Goal: Task Accomplishment & Management: Use online tool/utility

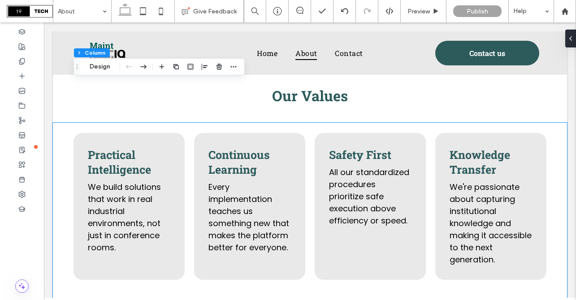
scroll to position [1052, 0]
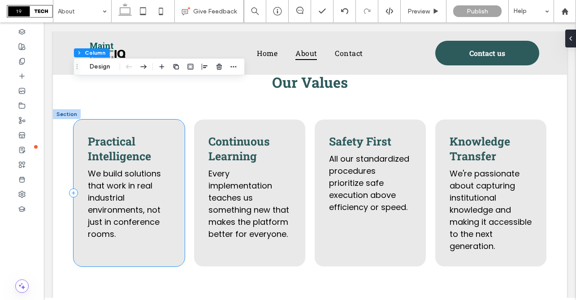
click at [169, 126] on div "Practical Intelligence We build solutions that work in real industrial environm…" at bounding box center [129, 193] width 111 height 147
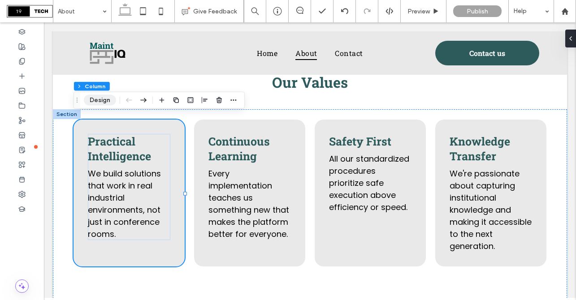
click at [104, 100] on button "Design" at bounding box center [100, 100] width 32 height 11
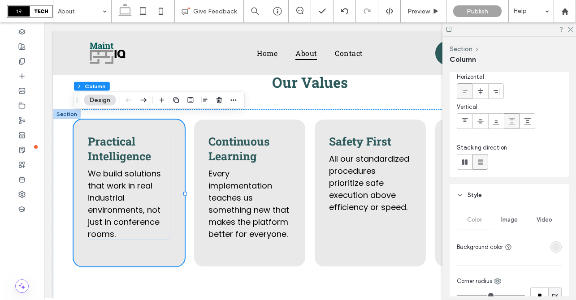
scroll to position [65, 0]
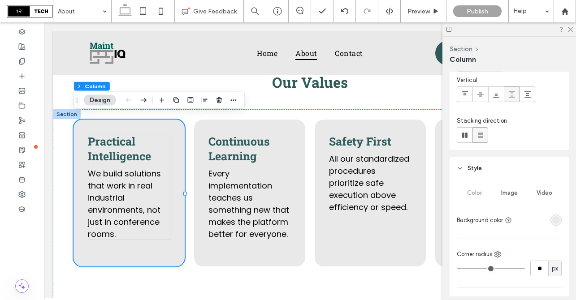
click at [555, 218] on div "rgba(233, 233, 233, 1)" at bounding box center [556, 220] width 8 height 8
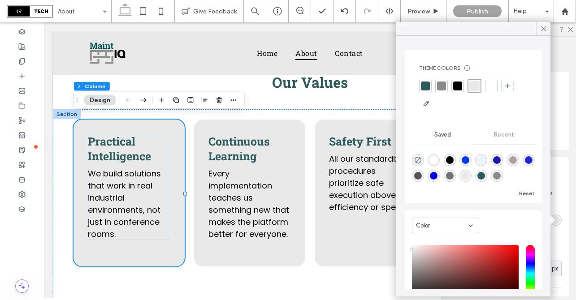
click at [425, 86] on div at bounding box center [425, 86] width 9 height 9
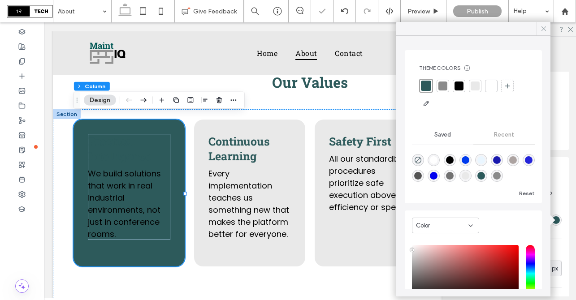
click at [542, 27] on icon at bounding box center [544, 29] width 8 height 8
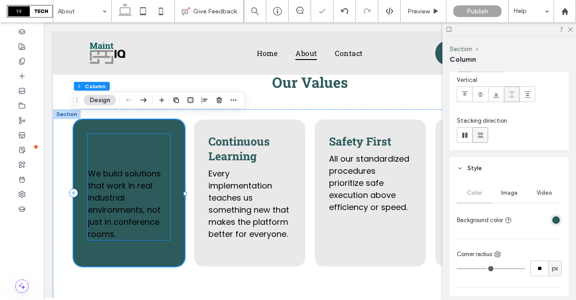
click at [130, 144] on span "Practical Intelligence" at bounding box center [119, 149] width 63 height 30
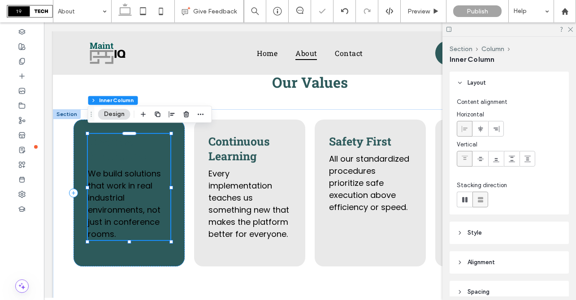
click at [130, 144] on span "Practical Intelligence" at bounding box center [119, 149] width 63 height 30
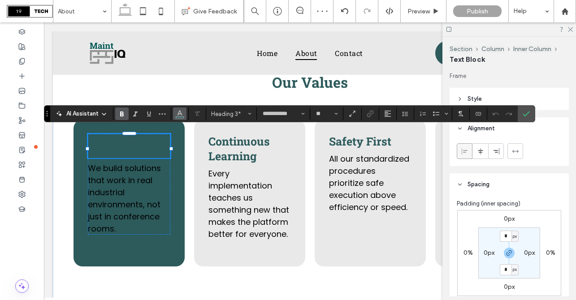
click at [182, 115] on use "Color" at bounding box center [180, 113] width 5 height 5
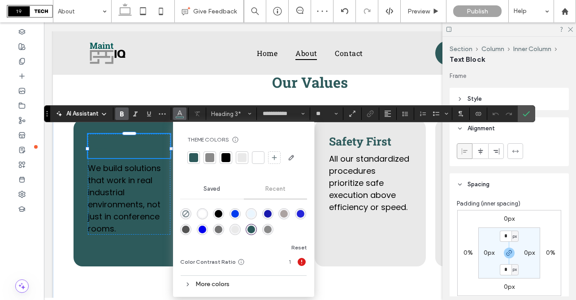
click at [260, 157] on div at bounding box center [258, 157] width 9 height 9
click at [140, 146] on span "**********" at bounding box center [121, 145] width 67 height 23
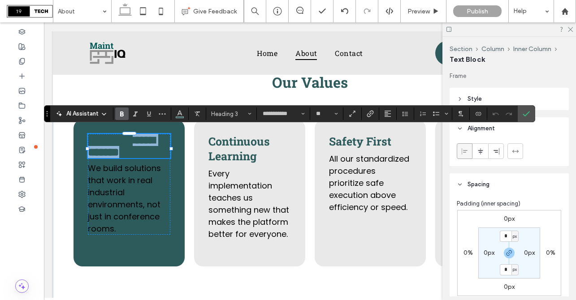
click at [140, 146] on span "**********" at bounding box center [121, 145] width 67 height 23
click at [132, 138] on span "**********" at bounding box center [121, 145] width 67 height 23
click at [149, 147] on span "**********" at bounding box center [121, 145] width 67 height 23
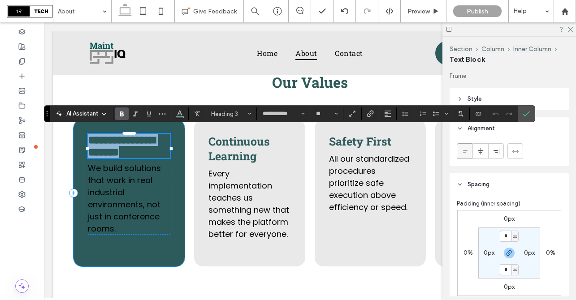
drag, startPoint x: 155, startPoint y: 150, endPoint x: 85, endPoint y: 138, distance: 71.0
click at [85, 138] on div "**********" at bounding box center [129, 193] width 111 height 147
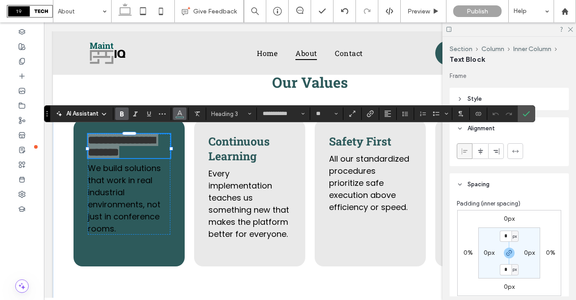
click at [182, 116] on icon "Color" at bounding box center [179, 112] width 7 height 7
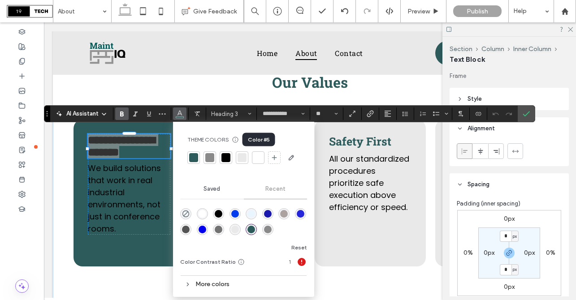
click at [260, 157] on div at bounding box center [258, 157] width 9 height 9
click at [137, 180] on span "We build solutions that work in real industrial environments, not just in confe…" at bounding box center [124, 199] width 73 height 72
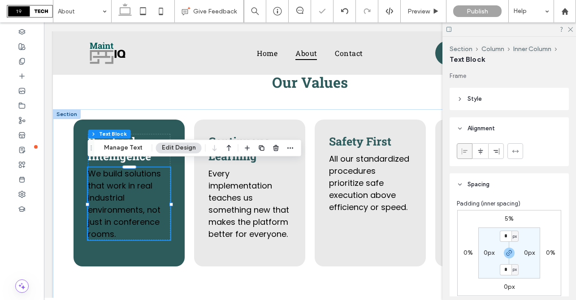
click at [137, 180] on span "We build solutions that work in real industrial environments, not just in confe…" at bounding box center [124, 204] width 73 height 72
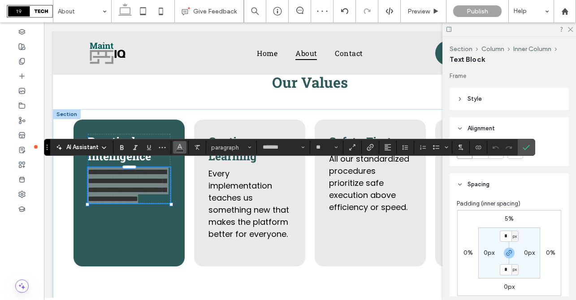
click at [182, 149] on icon "Color" at bounding box center [179, 146] width 7 height 7
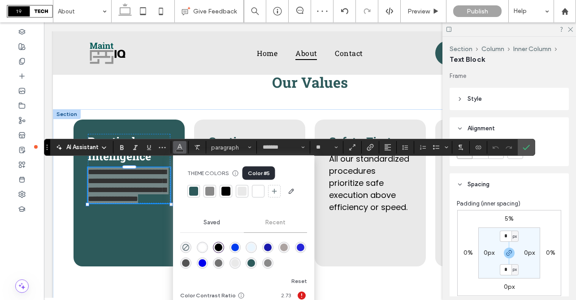
click at [258, 190] on div at bounding box center [258, 191] width 9 height 9
click at [524, 149] on use "Confirm" at bounding box center [526, 147] width 7 height 5
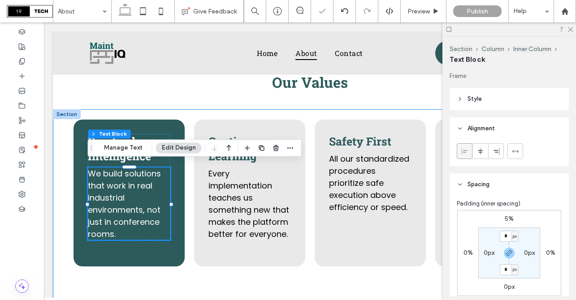
click at [309, 121] on div "Practical Intelligence We build solutions that work in real industrial environm…" at bounding box center [310, 208] width 514 height 198
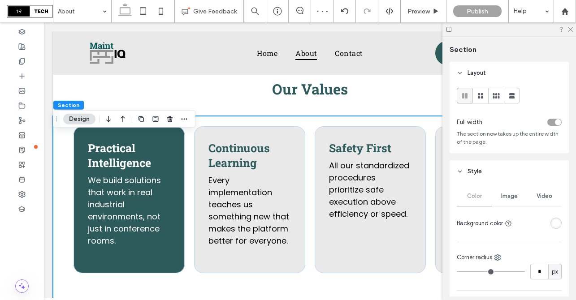
scroll to position [1048, 0]
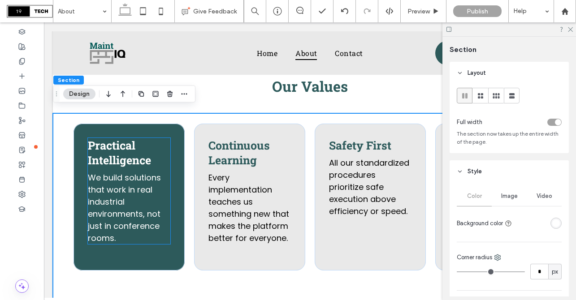
click at [125, 192] on p "We build solutions that work in real industrial environments, not just in confe…" at bounding box center [129, 208] width 83 height 73
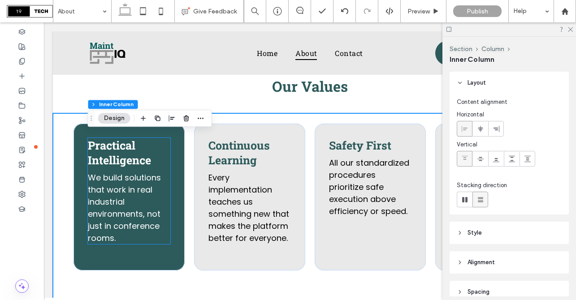
type input "**"
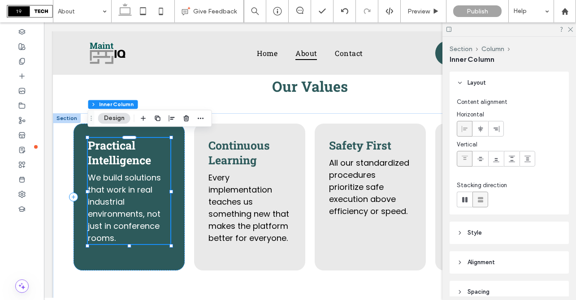
click at [125, 192] on p "We build solutions that work in real industrial environments, not just in confe…" at bounding box center [129, 208] width 83 height 73
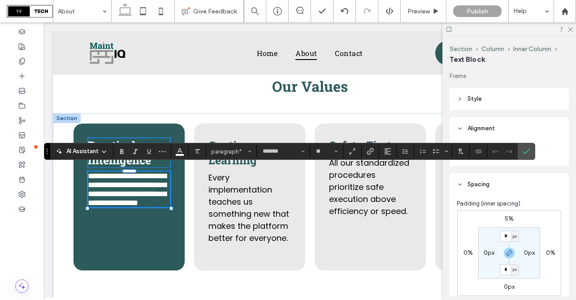
click at [130, 139] on span "Practical Intelligence" at bounding box center [119, 153] width 63 height 30
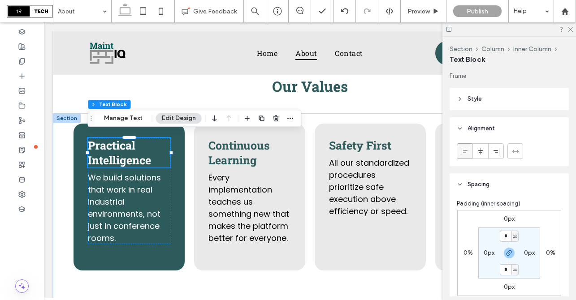
click at [127, 146] on span "Practical Intelligence" at bounding box center [119, 153] width 63 height 30
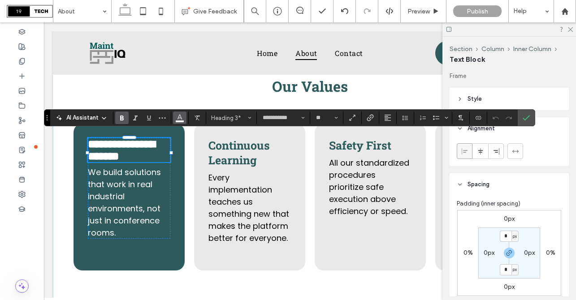
click at [181, 118] on use "Color" at bounding box center [180, 117] width 5 height 5
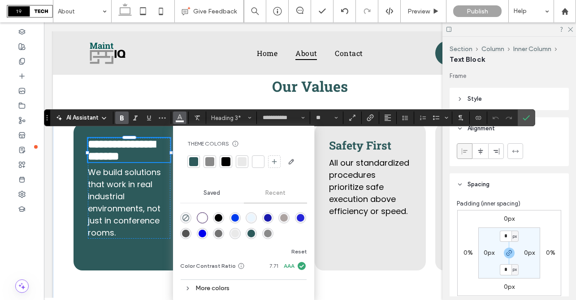
click at [242, 160] on div at bounding box center [242, 161] width 9 height 9
click at [524, 121] on span "Confirm" at bounding box center [525, 118] width 4 height 16
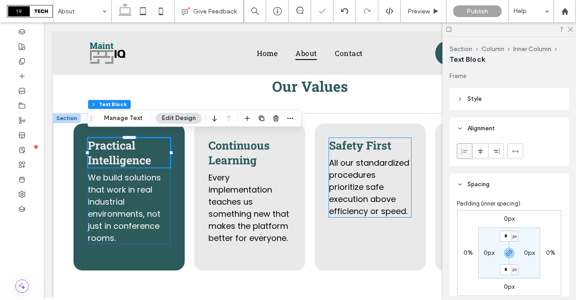
click at [351, 139] on span "Safety First" at bounding box center [360, 145] width 62 height 15
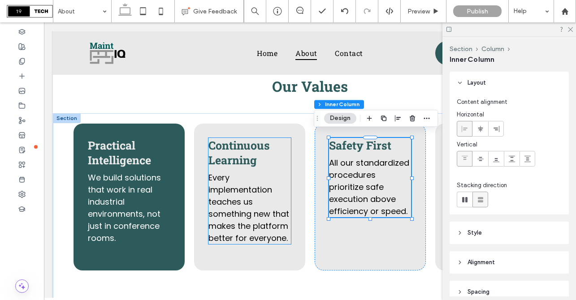
click at [248, 148] on span "Continuous Learning" at bounding box center [238, 153] width 61 height 30
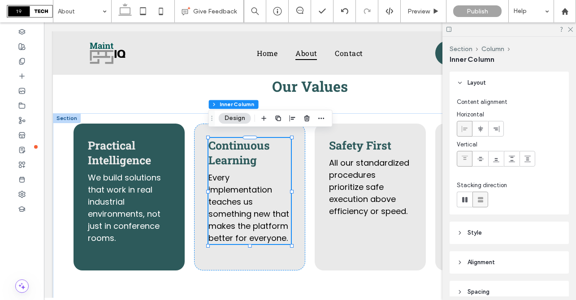
click at [248, 148] on span "Continuous Learning" at bounding box center [238, 153] width 61 height 30
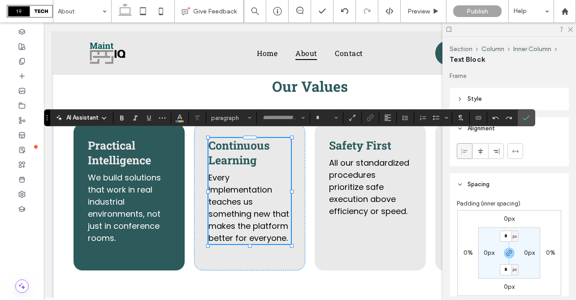
type input "**********"
type input "**"
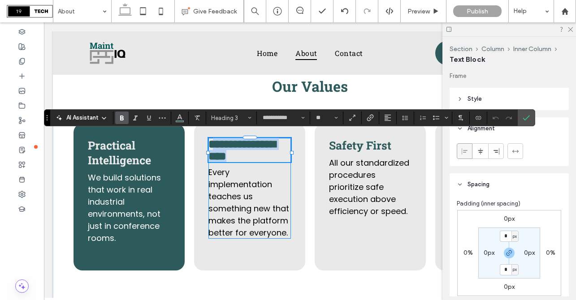
drag, startPoint x: 257, startPoint y: 154, endPoint x: 216, endPoint y: 145, distance: 42.1
click at [216, 145] on h3 "**********" at bounding box center [249, 150] width 83 height 24
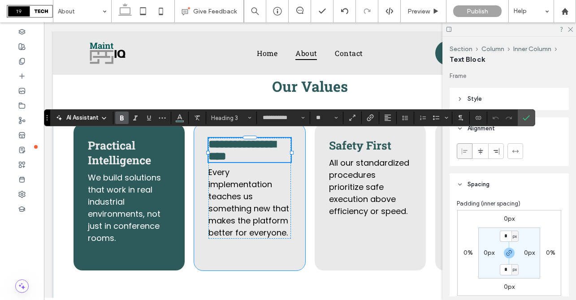
click at [295, 194] on div "**********" at bounding box center [249, 197] width 111 height 147
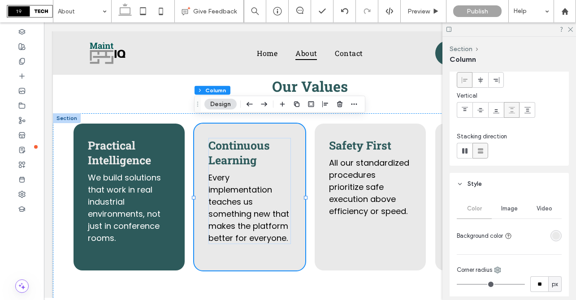
scroll to position [77, 0]
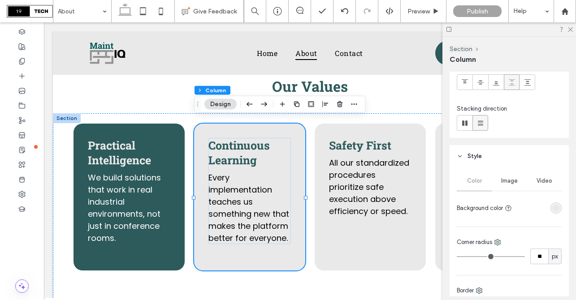
click at [555, 205] on div "rgba(233, 233, 233, 1)" at bounding box center [556, 208] width 8 height 8
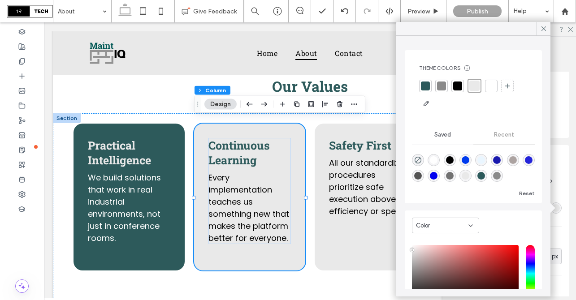
click at [429, 84] on div at bounding box center [425, 86] width 9 height 9
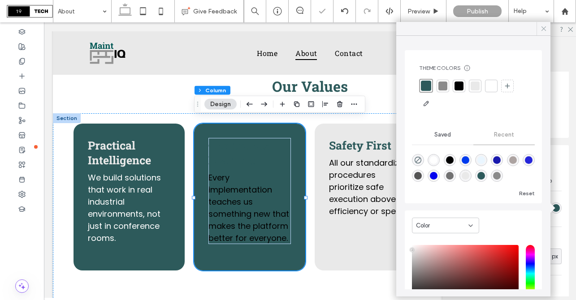
click at [543, 26] on icon at bounding box center [544, 29] width 8 height 8
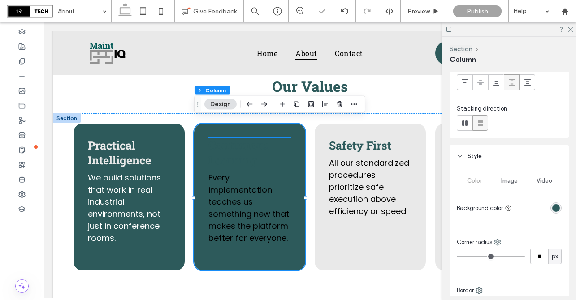
click at [258, 144] on span "Continuous Learning" at bounding box center [238, 153] width 61 height 30
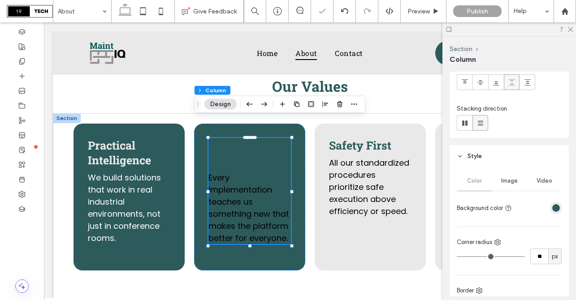
click at [258, 144] on span "Continuous Learning" at bounding box center [238, 153] width 61 height 30
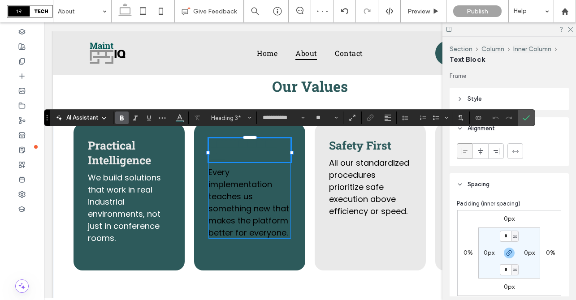
click at [211, 140] on span "**********" at bounding box center [241, 150] width 67 height 23
drag, startPoint x: 211, startPoint y: 140, endPoint x: 265, endPoint y: 153, distance: 55.8
click at [265, 153] on h3 "**********" at bounding box center [249, 150] width 83 height 24
click at [181, 116] on icon "Color" at bounding box center [179, 116] width 7 height 7
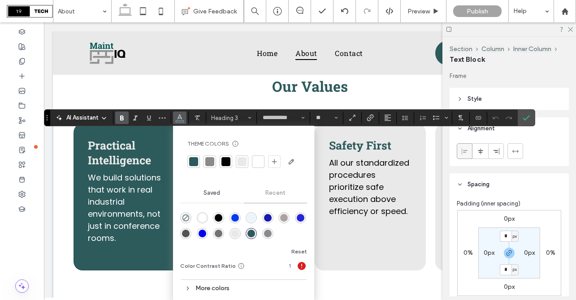
click at [242, 160] on div at bounding box center [242, 161] width 9 height 9
click at [521, 119] on label "Confirm" at bounding box center [526, 118] width 13 height 16
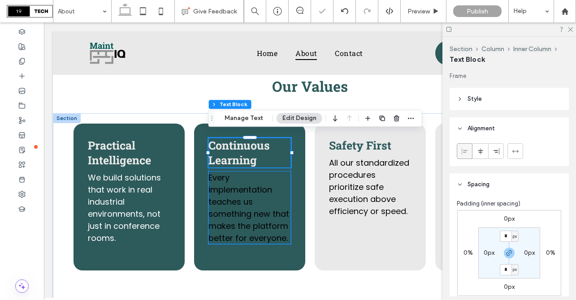
click at [240, 199] on span "Every implementation teaches us something new that makes the platform better fo…" at bounding box center [248, 208] width 81 height 72
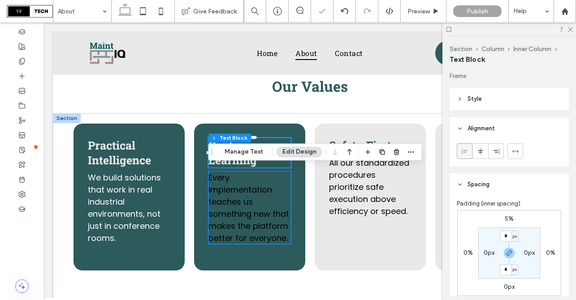
click at [240, 199] on span "Every implementation teaches us something new that makes the platform better fo…" at bounding box center [248, 208] width 81 height 72
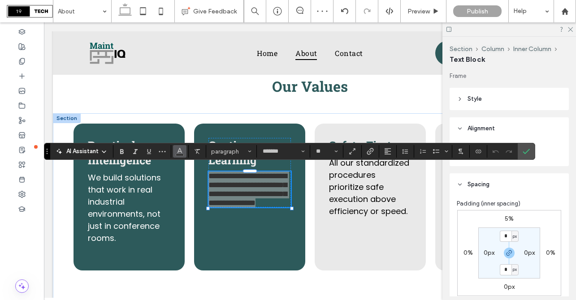
click at [180, 151] on icon "Color" at bounding box center [179, 150] width 7 height 7
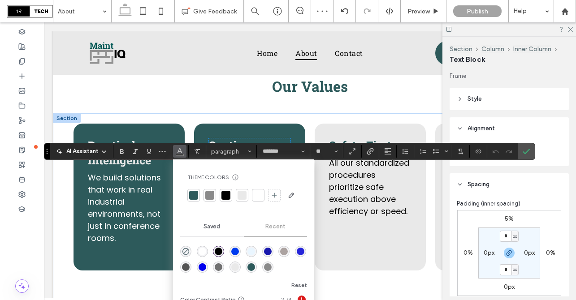
click at [257, 194] on div at bounding box center [258, 195] width 9 height 9
click at [526, 152] on use "Confirm" at bounding box center [526, 151] width 7 height 5
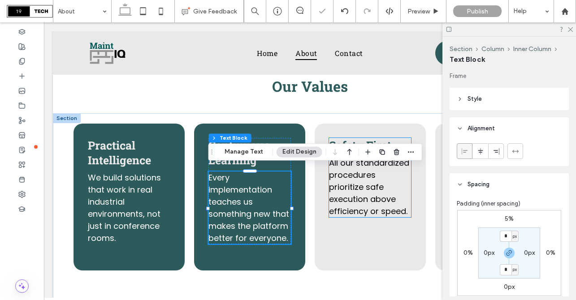
click at [387, 210] on span "All our standardized procedures prioritize safe execution above efficiency or s…" at bounding box center [369, 187] width 80 height 60
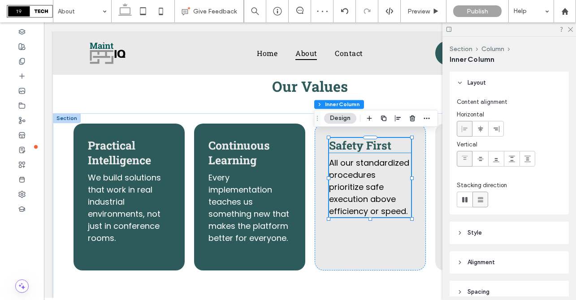
click at [366, 143] on span "Safety First" at bounding box center [360, 145] width 62 height 15
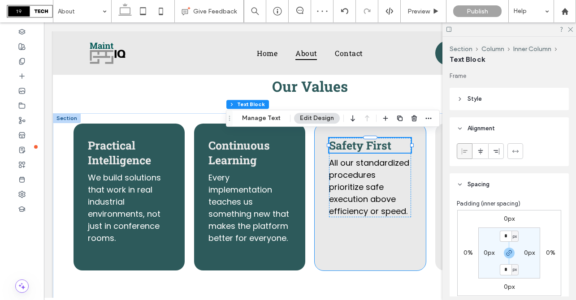
click at [423, 144] on div "Safety First All our standardized procedures prioritize safe execution above ef…" at bounding box center [370, 197] width 111 height 147
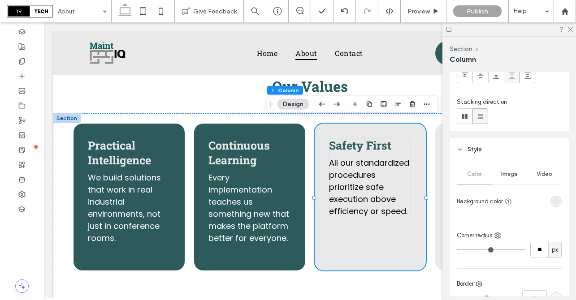
scroll to position [107, 0]
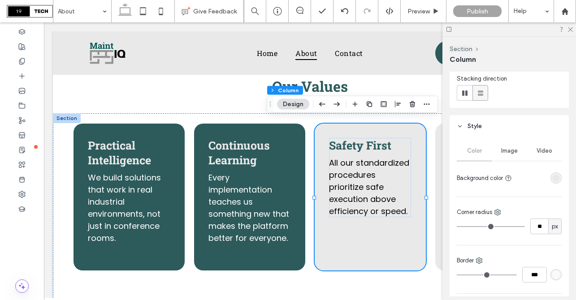
click at [554, 181] on div "rgba(233, 233, 233, 1)" at bounding box center [556, 178] width 8 height 8
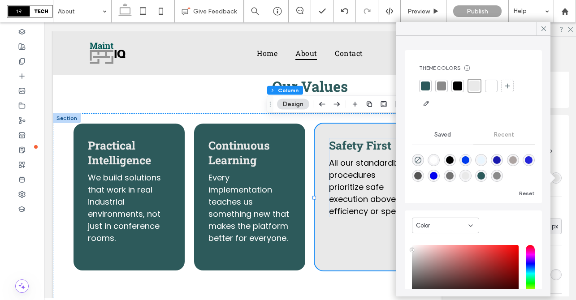
click at [426, 85] on div at bounding box center [425, 86] width 9 height 9
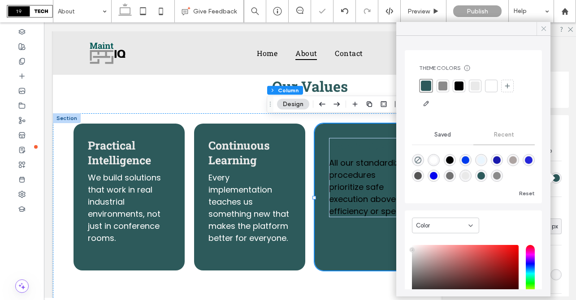
click at [544, 27] on icon at bounding box center [544, 29] width 8 height 8
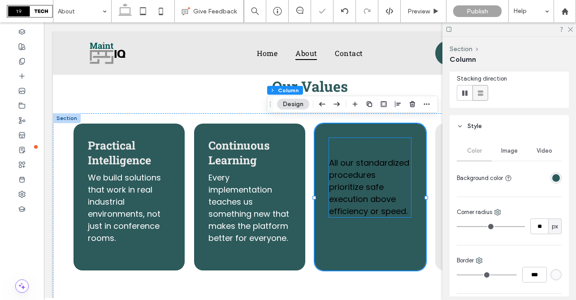
click at [364, 142] on span "Safety First" at bounding box center [360, 145] width 62 height 15
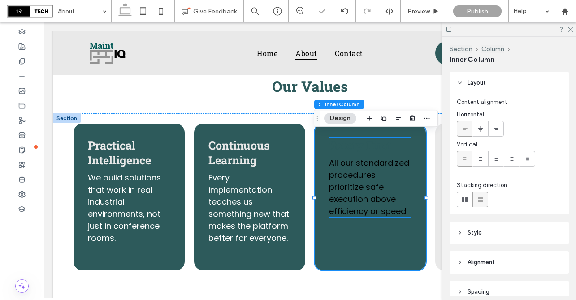
click at [364, 142] on span "Safety First" at bounding box center [360, 145] width 62 height 15
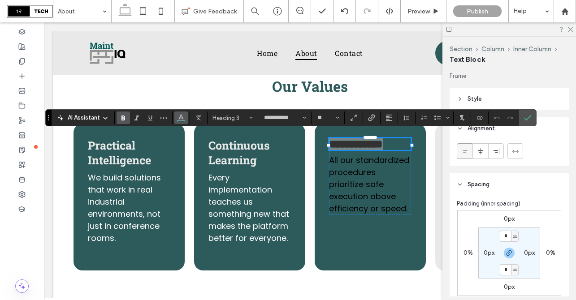
click at [179, 118] on icon "Color" at bounding box center [181, 116] width 7 height 7
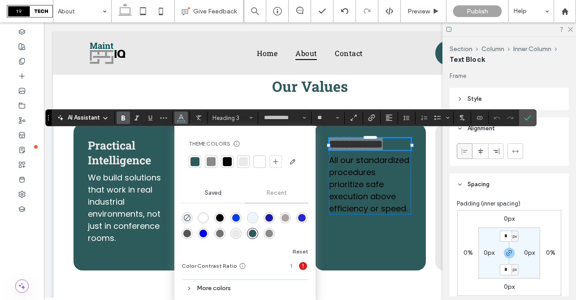
click at [242, 163] on div at bounding box center [243, 161] width 9 height 9
click at [528, 118] on icon "Confirm" at bounding box center [527, 117] width 7 height 7
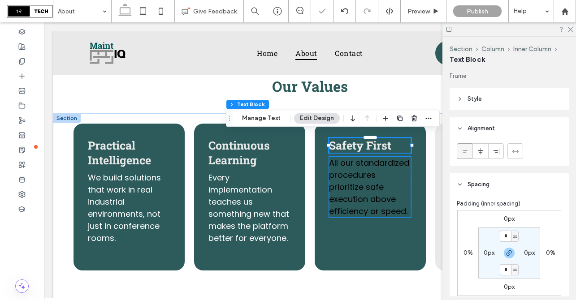
click at [374, 182] on span "All our standardized procedures prioritize safe execution above efficiency or s…" at bounding box center [369, 187] width 80 height 60
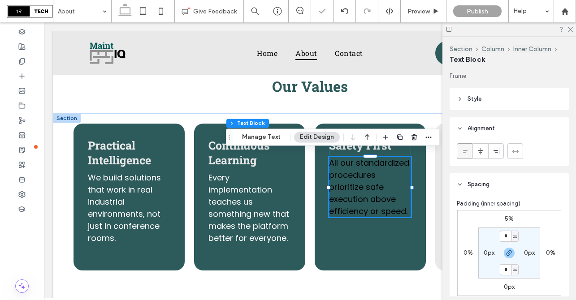
click at [374, 182] on span "All our standardized procedures prioritize safe execution above efficiency or s…" at bounding box center [369, 187] width 80 height 60
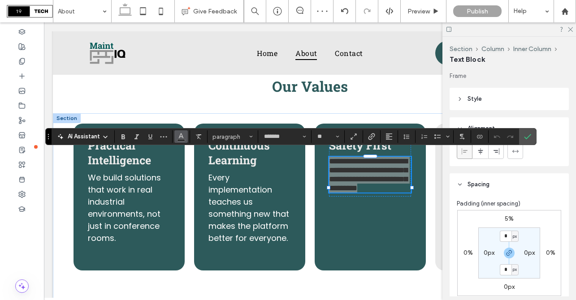
click at [179, 132] on span "Color" at bounding box center [181, 136] width 7 height 12
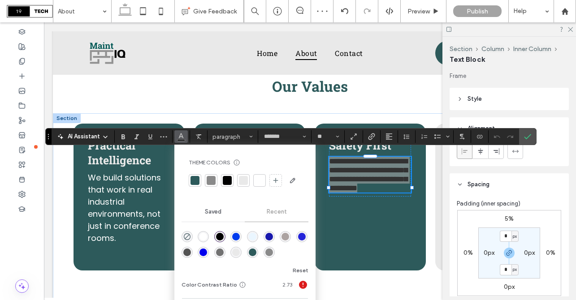
click at [260, 178] on div at bounding box center [259, 180] width 9 height 9
click at [530, 136] on icon "Confirm" at bounding box center [527, 136] width 7 height 7
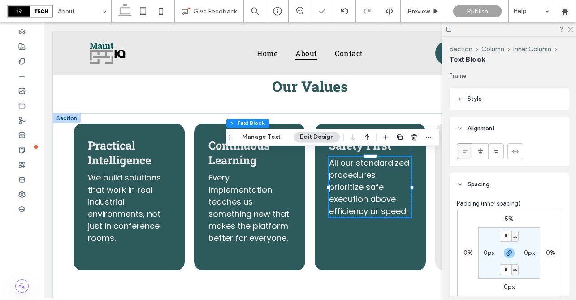
click at [572, 29] on icon at bounding box center [570, 29] width 6 height 6
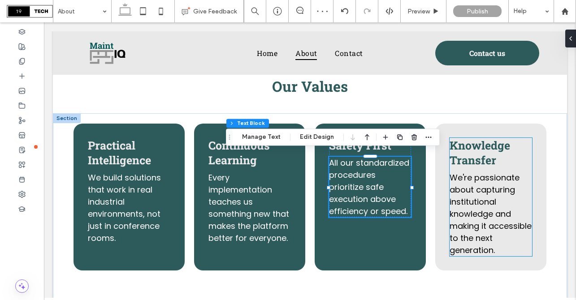
click at [483, 144] on span "Knowledge Transfer" at bounding box center [480, 153] width 61 height 30
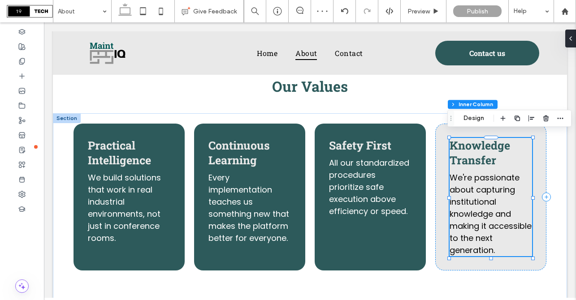
click at [483, 144] on span "Knowledge Transfer" at bounding box center [480, 153] width 61 height 30
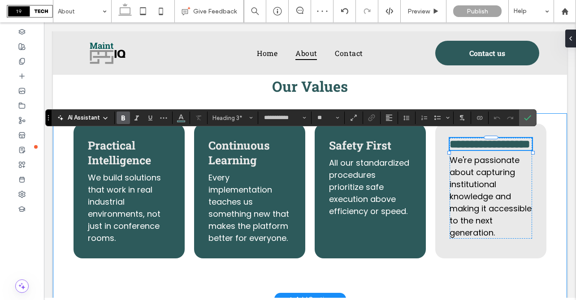
click at [548, 143] on div "**********" at bounding box center [310, 206] width 514 height 186
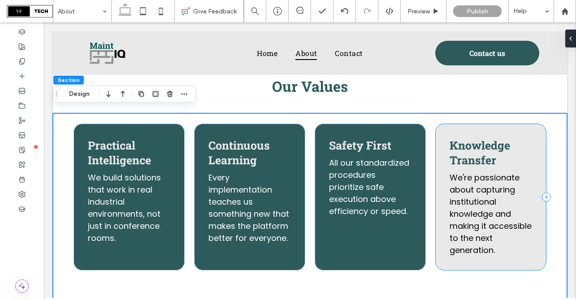
click at [516, 126] on div "Knowledge Transfer We're passionate about capturing institutional knowledge and…" at bounding box center [490, 197] width 111 height 147
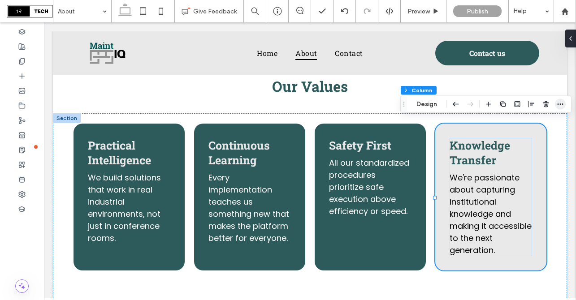
click at [558, 103] on icon "button" at bounding box center [560, 104] width 7 height 7
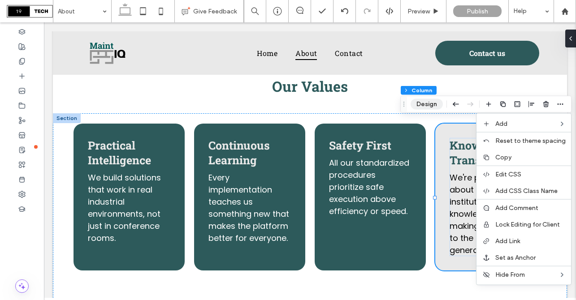
click at [424, 103] on button "Design" at bounding box center [427, 104] width 32 height 11
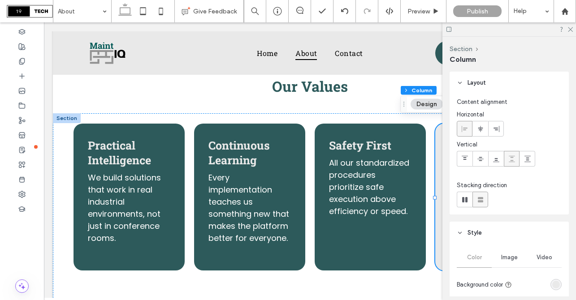
click at [437, 139] on div "Knowledge Transfer We're passionate about capturing institutional knowledge and…" at bounding box center [490, 197] width 111 height 147
click at [556, 283] on div "rgba(233, 233, 233, 1)" at bounding box center [556, 285] width 8 height 8
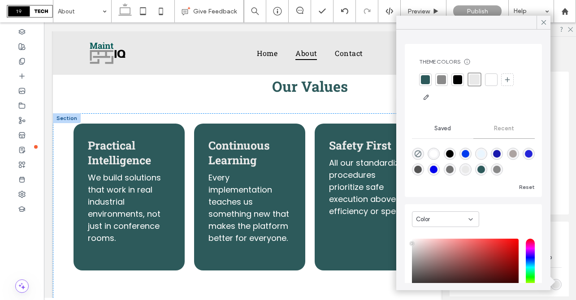
click at [426, 81] on div at bounding box center [425, 79] width 9 height 9
click at [541, 18] on icon at bounding box center [544, 22] width 8 height 8
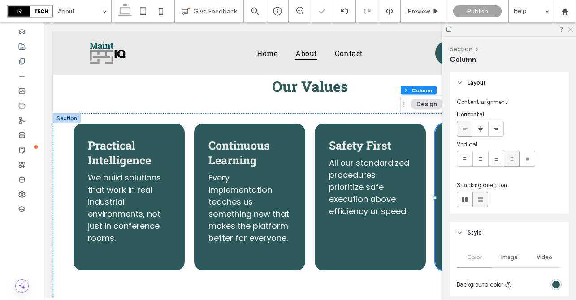
click at [568, 29] on icon at bounding box center [570, 29] width 6 height 6
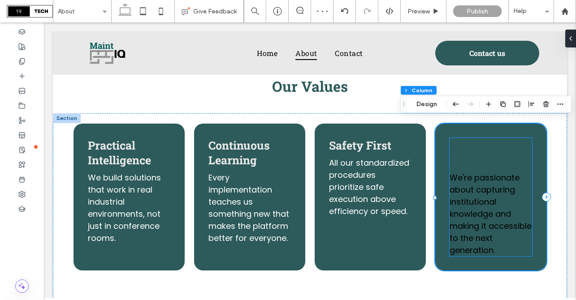
click at [474, 147] on span "Knowledge Transfer" at bounding box center [480, 153] width 61 height 30
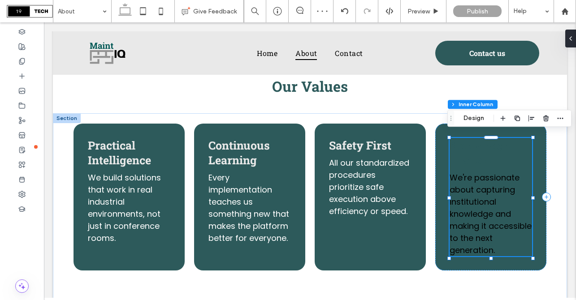
click at [474, 147] on span "Knowledge Transfer" at bounding box center [480, 153] width 61 height 30
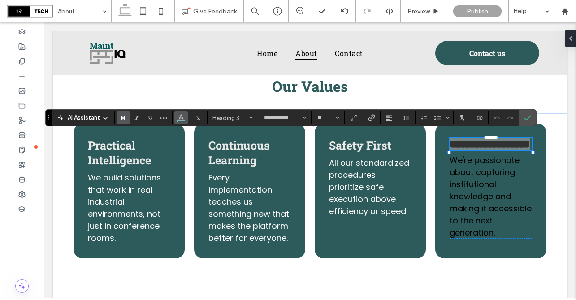
click at [185, 120] on button "Color" at bounding box center [180, 118] width 13 height 13
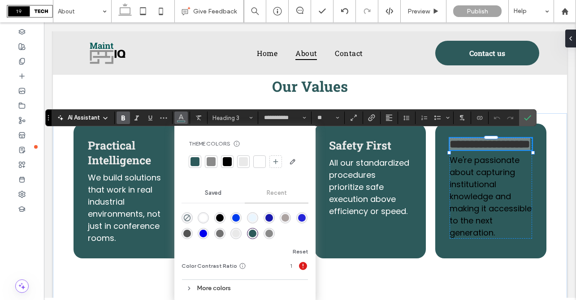
click at [243, 163] on div at bounding box center [243, 161] width 9 height 9
click at [471, 199] on span "We're passionate about capturing institutional knowledge and making it accessib…" at bounding box center [491, 197] width 82 height 84
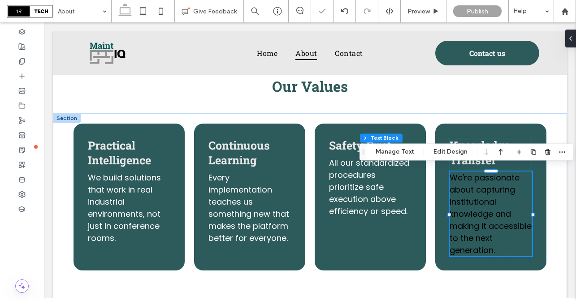
click at [471, 199] on span "We're passionate about capturing institutional knowledge and making it accessib…" at bounding box center [491, 214] width 82 height 84
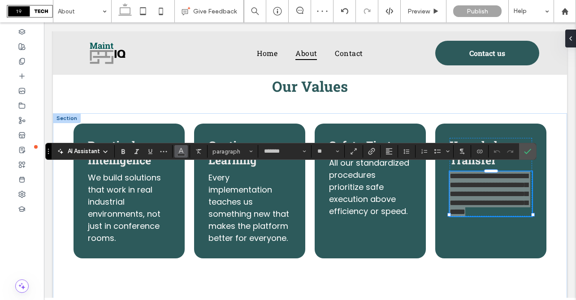
click at [184, 155] on span "Color" at bounding box center [181, 151] width 7 height 12
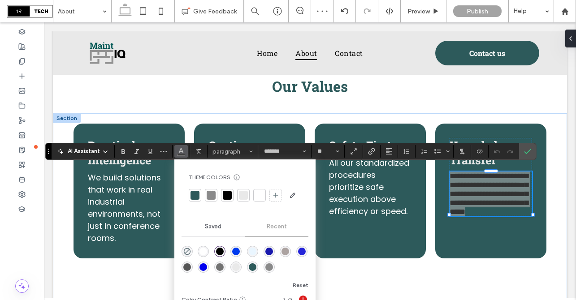
click at [241, 196] on div at bounding box center [243, 195] width 9 height 9
click at [532, 156] on label "Confirm" at bounding box center [527, 151] width 13 height 16
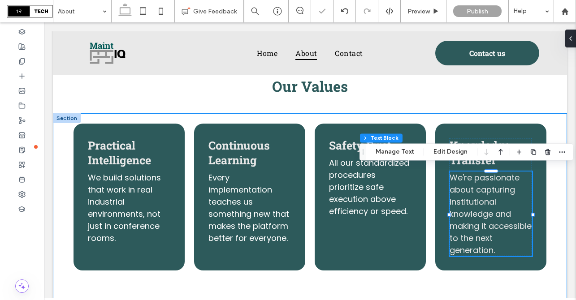
click at [555, 125] on div "Practical Intelligence We build solutions that work in real industrial environm…" at bounding box center [310, 212] width 514 height 198
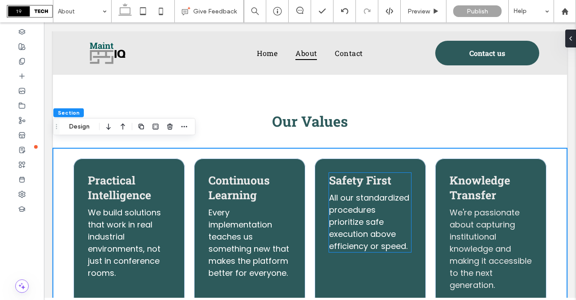
scroll to position [1019, 0]
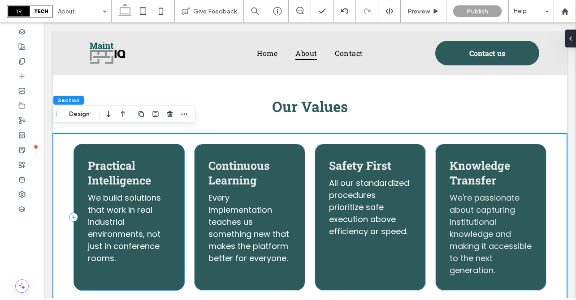
click at [174, 153] on div "Practical Intelligence We build solutions that work in real industrial environm…" at bounding box center [129, 217] width 111 height 147
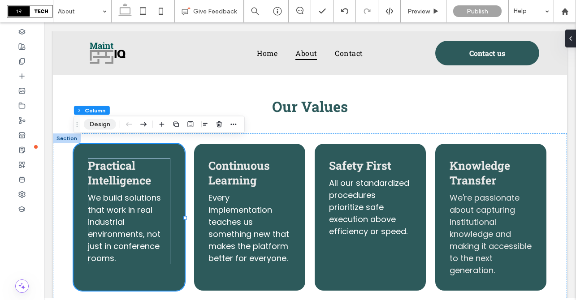
click at [100, 123] on button "Design" at bounding box center [100, 124] width 32 height 11
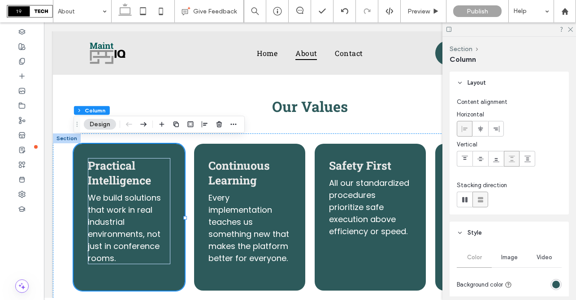
click at [560, 289] on div at bounding box center [555, 284] width 11 height 11
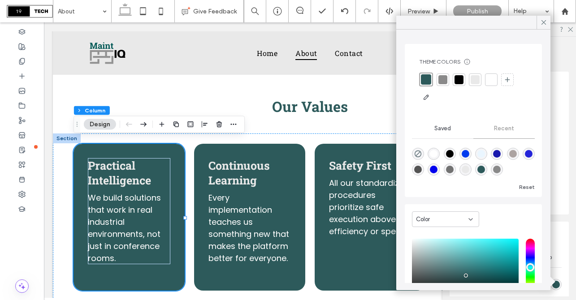
click at [472, 75] on div at bounding box center [475, 79] width 9 height 9
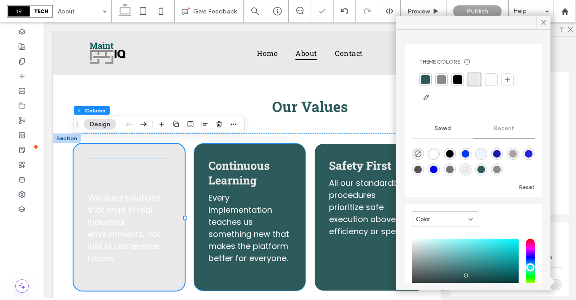
click at [297, 148] on div "Continuous Learning Every implementation teaches us something new that makes th…" at bounding box center [249, 217] width 111 height 147
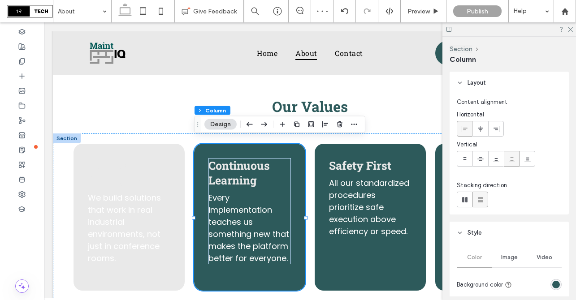
click at [557, 289] on div "rgba(45, 90, 91, 1)" at bounding box center [555, 284] width 11 height 11
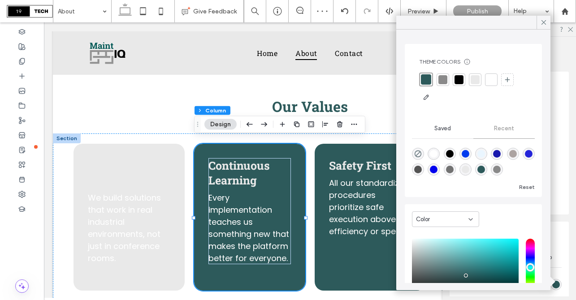
click at [476, 80] on div at bounding box center [475, 79] width 9 height 9
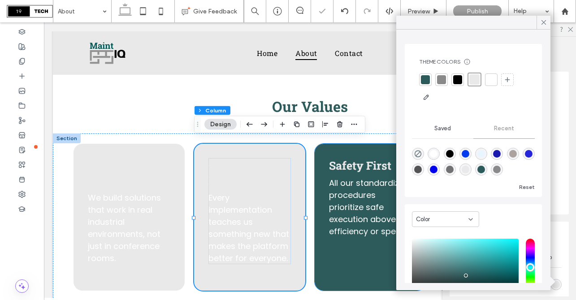
click at [333, 144] on div "Safety First All our standardized procedures prioritize safe execution above ef…" at bounding box center [370, 217] width 111 height 147
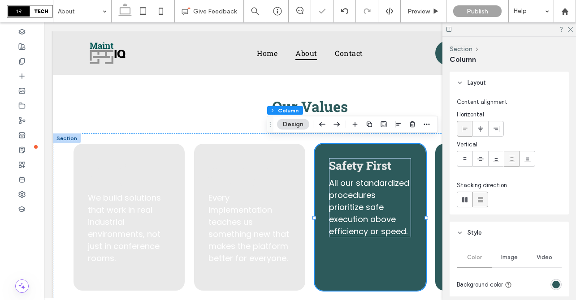
click at [553, 286] on div "rgba(45, 90, 91, 1)" at bounding box center [556, 285] width 8 height 8
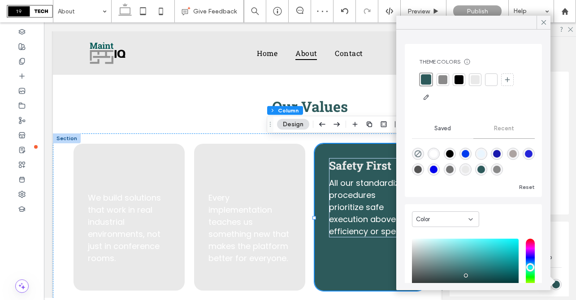
click at [476, 81] on div at bounding box center [475, 79] width 9 height 9
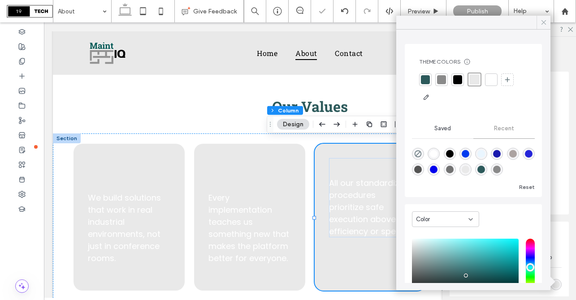
click at [544, 22] on use at bounding box center [543, 22] width 4 height 4
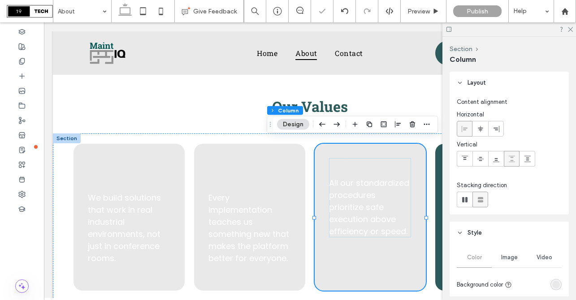
click at [571, 32] on div at bounding box center [509, 29] width 134 height 14
click at [568, 30] on icon at bounding box center [570, 29] width 6 height 6
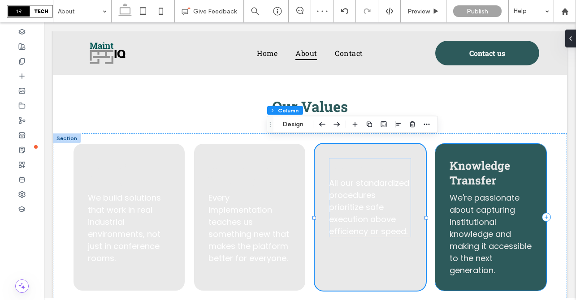
click at [533, 147] on div "Knowledge Transfer We're passionate about capturing institutional knowledge and…" at bounding box center [490, 217] width 111 height 147
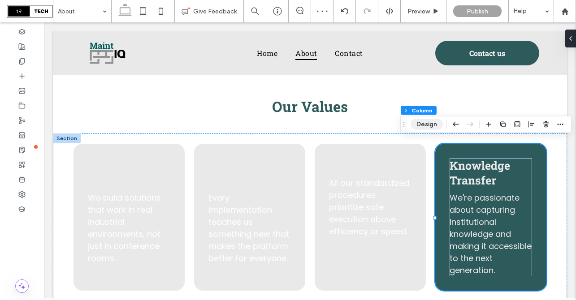
click at [433, 123] on button "Design" at bounding box center [427, 124] width 32 height 11
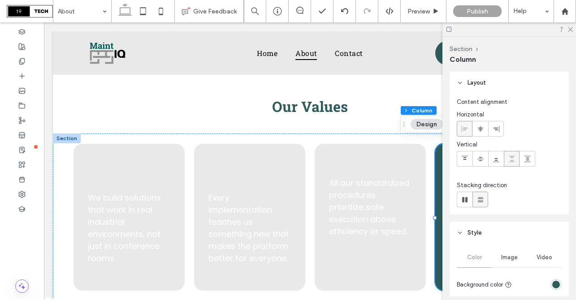
click at [558, 288] on div "rgba(45, 90, 91, 1)" at bounding box center [556, 285] width 8 height 8
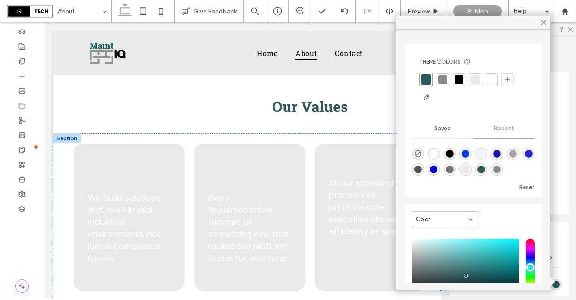
click at [477, 77] on div at bounding box center [475, 79] width 9 height 9
click at [542, 22] on icon at bounding box center [544, 22] width 8 height 8
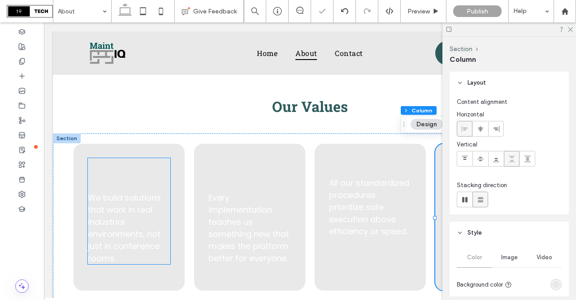
click at [119, 161] on span "Practical Intelligence" at bounding box center [119, 173] width 63 height 30
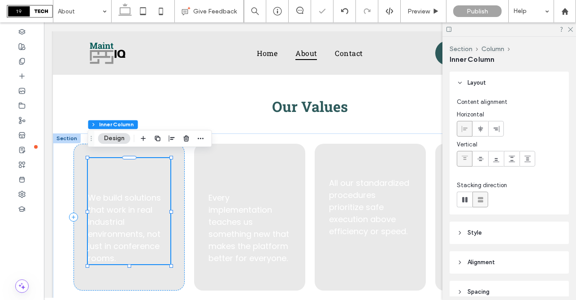
click at [119, 161] on span "Practical Intelligence" at bounding box center [119, 173] width 63 height 30
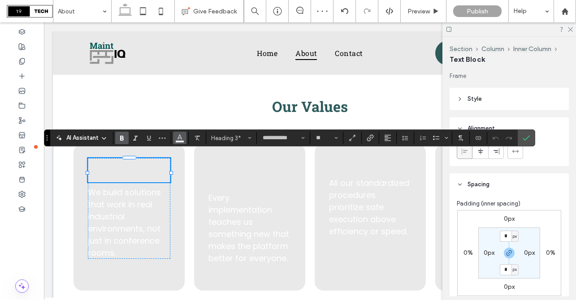
click at [176, 137] on icon "Color" at bounding box center [179, 137] width 7 height 7
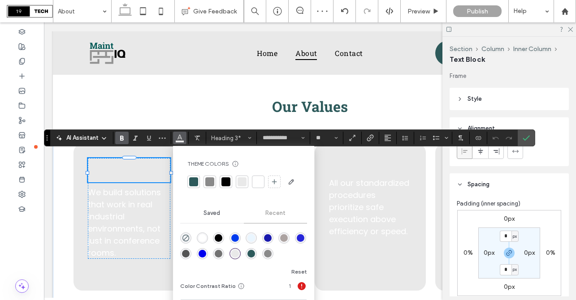
click at [191, 181] on div at bounding box center [193, 182] width 9 height 9
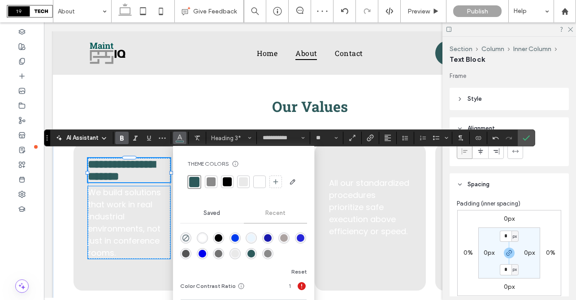
click at [136, 216] on p "We build solutions that work in real industrial environments, not just in confe…" at bounding box center [129, 222] width 83 height 73
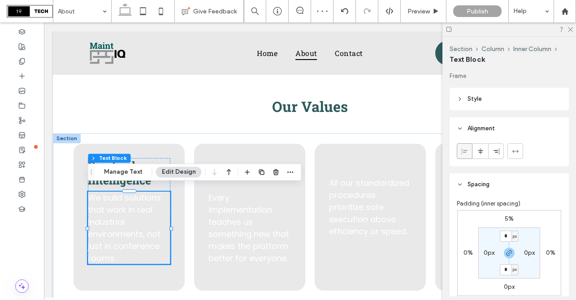
click at [136, 216] on p "We build solutions that work in real industrial environments, not just in confe…" at bounding box center [129, 228] width 83 height 73
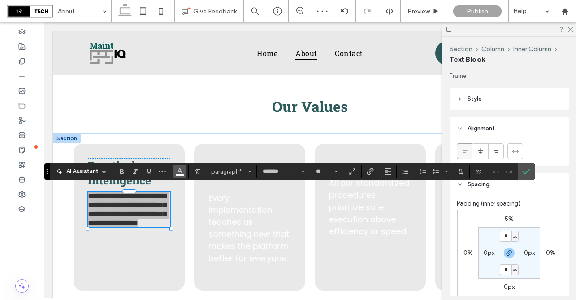
click at [180, 175] on span "Color" at bounding box center [179, 171] width 7 height 12
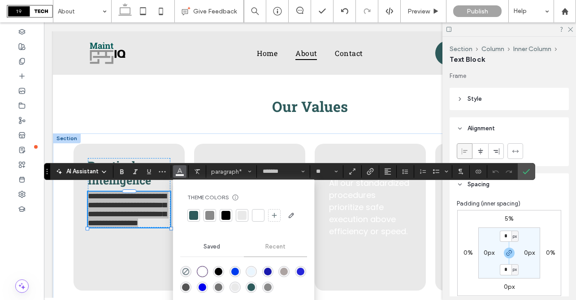
click at [255, 216] on div at bounding box center [258, 215] width 9 height 9
click at [224, 218] on div at bounding box center [225, 215] width 9 height 9
click at [527, 174] on icon "Confirm" at bounding box center [526, 171] width 7 height 7
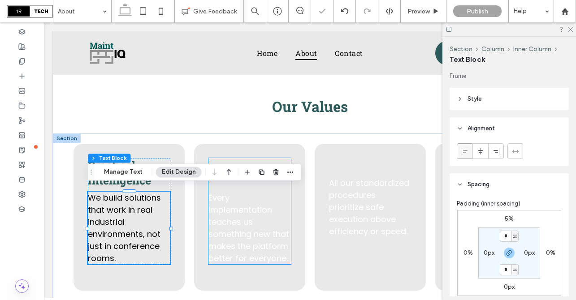
click at [260, 153] on div "Continuous Learning Every implementation teaches us something new that makes th…" at bounding box center [249, 217] width 111 height 147
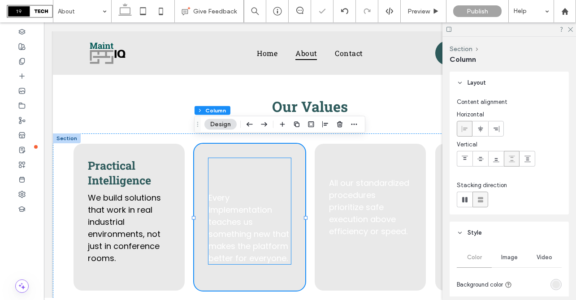
click at [242, 163] on span "Continuous Learning" at bounding box center [238, 173] width 61 height 30
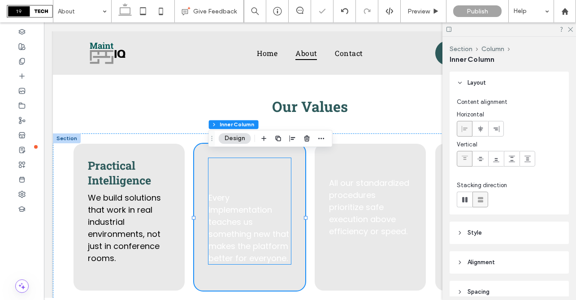
click at [242, 163] on span "Continuous Learning" at bounding box center [238, 173] width 61 height 30
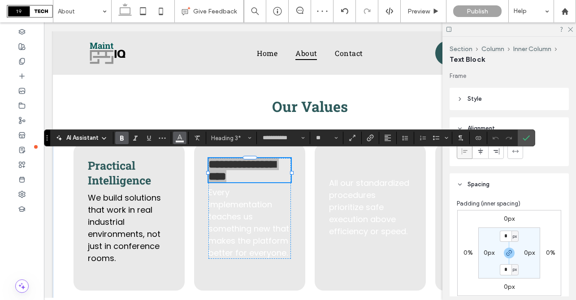
click at [179, 137] on icon "Color" at bounding box center [179, 137] width 7 height 7
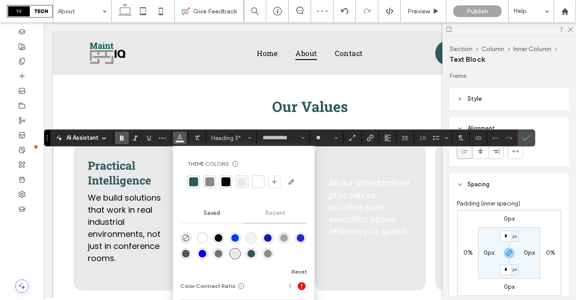
click at [193, 179] on div at bounding box center [193, 182] width 9 height 9
click at [524, 137] on icon "Confirm" at bounding box center [526, 137] width 7 height 7
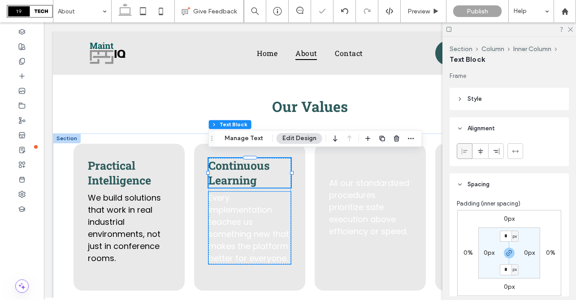
click at [249, 229] on span "Every implementation teaches us something new that makes the platform better fo…" at bounding box center [248, 228] width 81 height 72
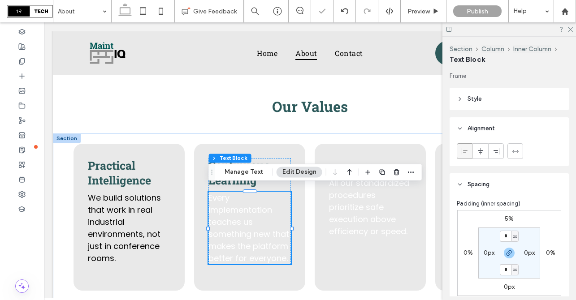
click at [249, 229] on div "Every implementation teaches us something new that makes the platform better fo…" at bounding box center [249, 228] width 83 height 73
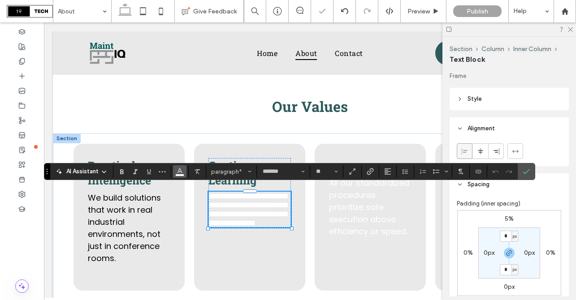
click at [182, 176] on span "Color" at bounding box center [179, 171] width 7 height 12
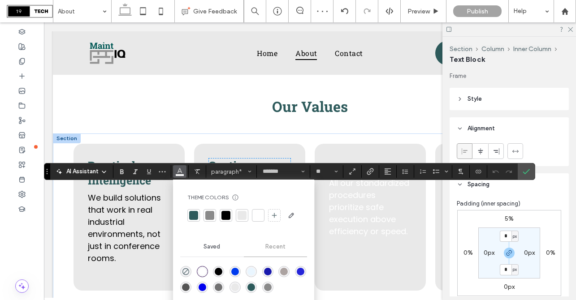
click at [226, 215] on div at bounding box center [225, 215] width 9 height 9
click at [526, 174] on icon "Confirm" at bounding box center [526, 171] width 7 height 7
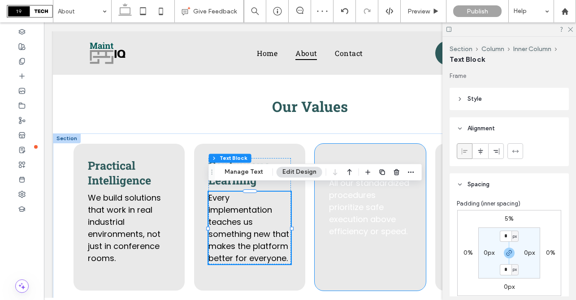
click at [385, 152] on div "Safety First All our standardized procedures prioritize safe execution above ef…" at bounding box center [370, 217] width 111 height 147
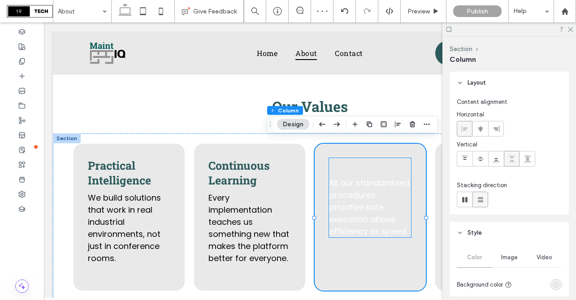
click at [363, 164] on span "Safety First" at bounding box center [360, 165] width 62 height 15
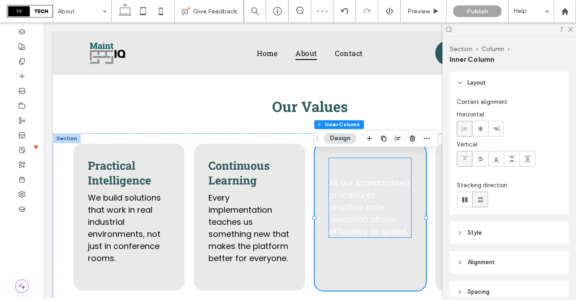
click at [363, 164] on span "Safety First" at bounding box center [360, 165] width 62 height 15
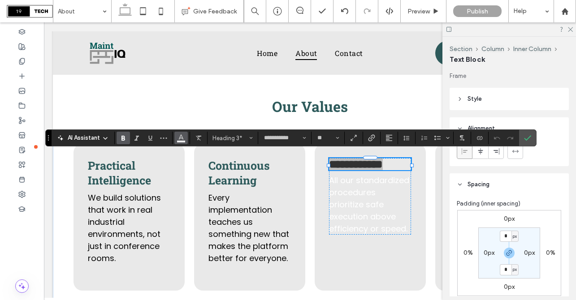
click at [181, 139] on use "Color" at bounding box center [180, 137] width 5 height 5
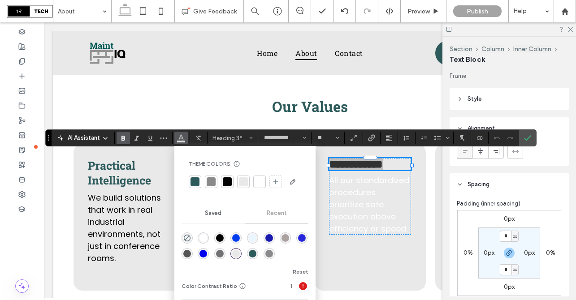
click at [196, 177] on div at bounding box center [195, 182] width 13 height 13
click at [528, 142] on span "Confirm" at bounding box center [527, 137] width 7 height 15
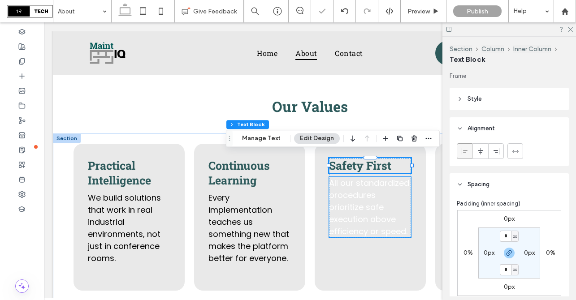
click at [381, 202] on span "All our standardized procedures prioritize safe execution above efficiency or s…" at bounding box center [369, 208] width 80 height 60
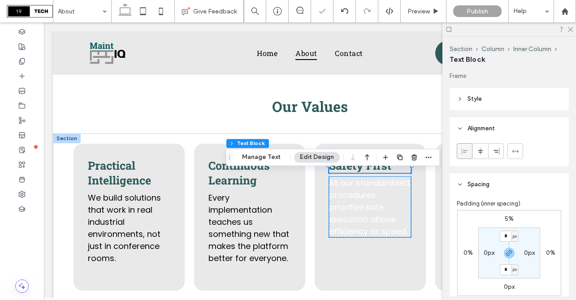
click at [381, 202] on span "All our standardized procedures prioritize safe execution above efficiency or s…" at bounding box center [369, 208] width 80 height 60
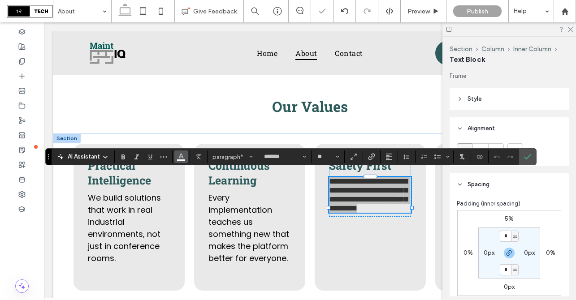
click at [182, 160] on span "Color" at bounding box center [181, 156] width 7 height 12
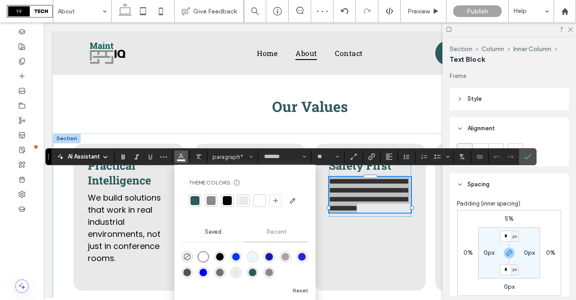
click at [226, 199] on div at bounding box center [227, 200] width 9 height 9
click at [527, 158] on use "Confirm" at bounding box center [527, 157] width 7 height 5
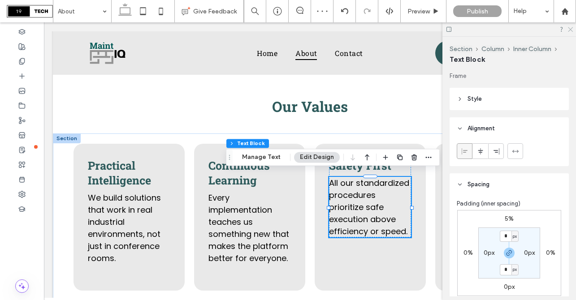
click at [571, 29] on use at bounding box center [570, 29] width 5 height 5
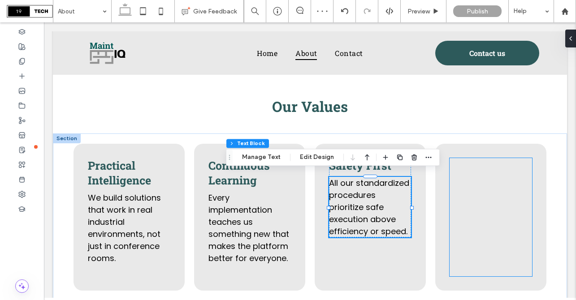
click at [474, 200] on span "We're passionate about capturing institutional knowledge and making it accessib…" at bounding box center [491, 234] width 82 height 84
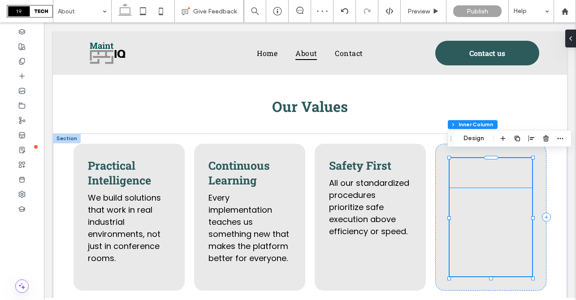
click at [477, 166] on span "Knowledge Transfer" at bounding box center [480, 173] width 61 height 30
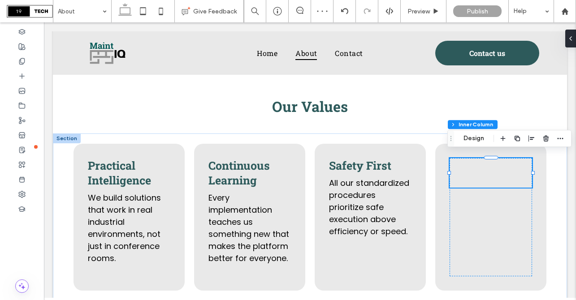
click at [477, 166] on span "Knowledge Transfer" at bounding box center [480, 173] width 61 height 30
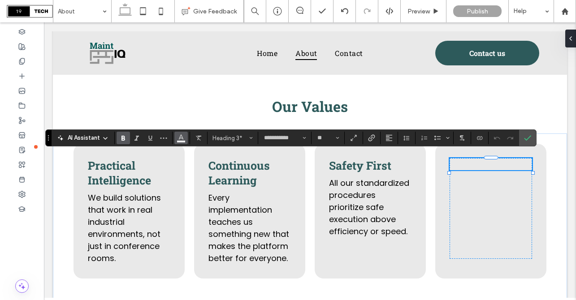
click at [182, 139] on use "Color" at bounding box center [180, 137] width 5 height 5
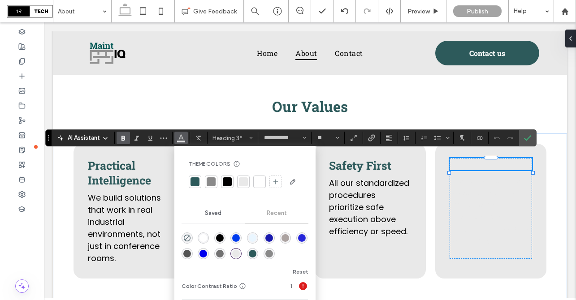
click at [195, 182] on div at bounding box center [194, 182] width 9 height 9
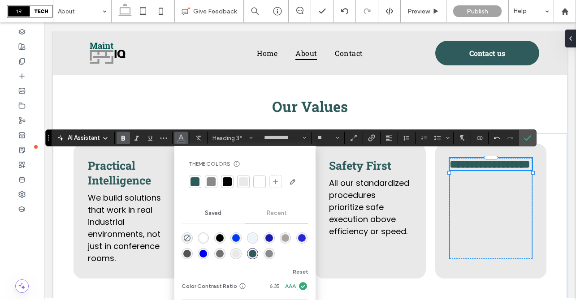
click at [498, 207] on span "We're passionate about capturing institutional knowledge and making it accessib…" at bounding box center [491, 217] width 82 height 84
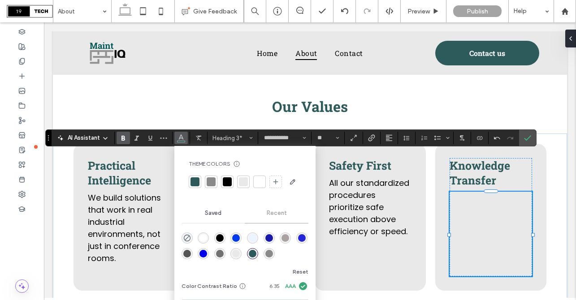
click at [498, 207] on span "We're passionate about capturing institutional knowledge and making it accessib…" at bounding box center [491, 234] width 82 height 84
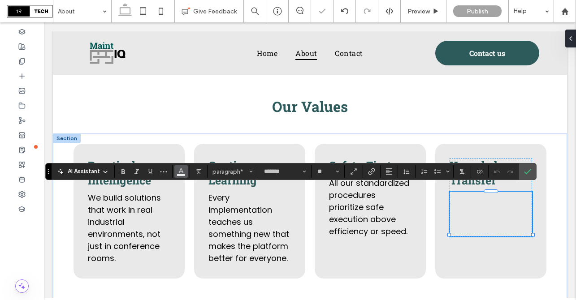
click at [182, 172] on use "Color" at bounding box center [180, 171] width 5 height 5
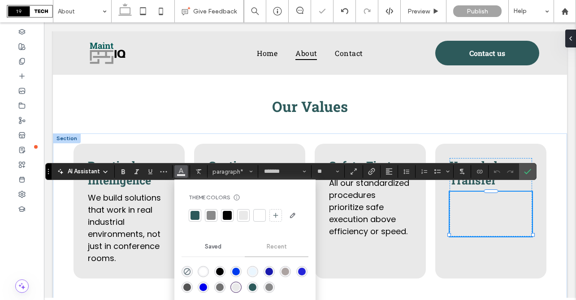
click at [228, 213] on div at bounding box center [227, 215] width 9 height 9
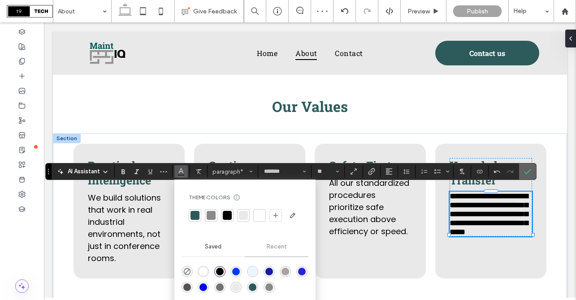
click at [527, 178] on span "Confirm" at bounding box center [526, 172] width 4 height 16
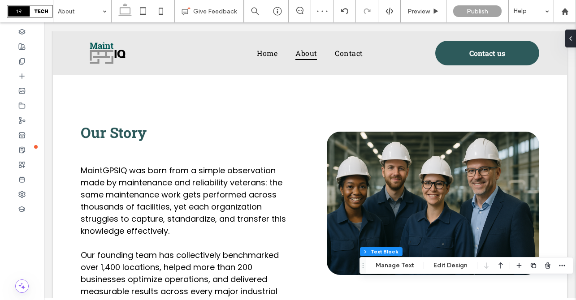
scroll to position [0, 0]
